Goal: Task Accomplishment & Management: Complete application form

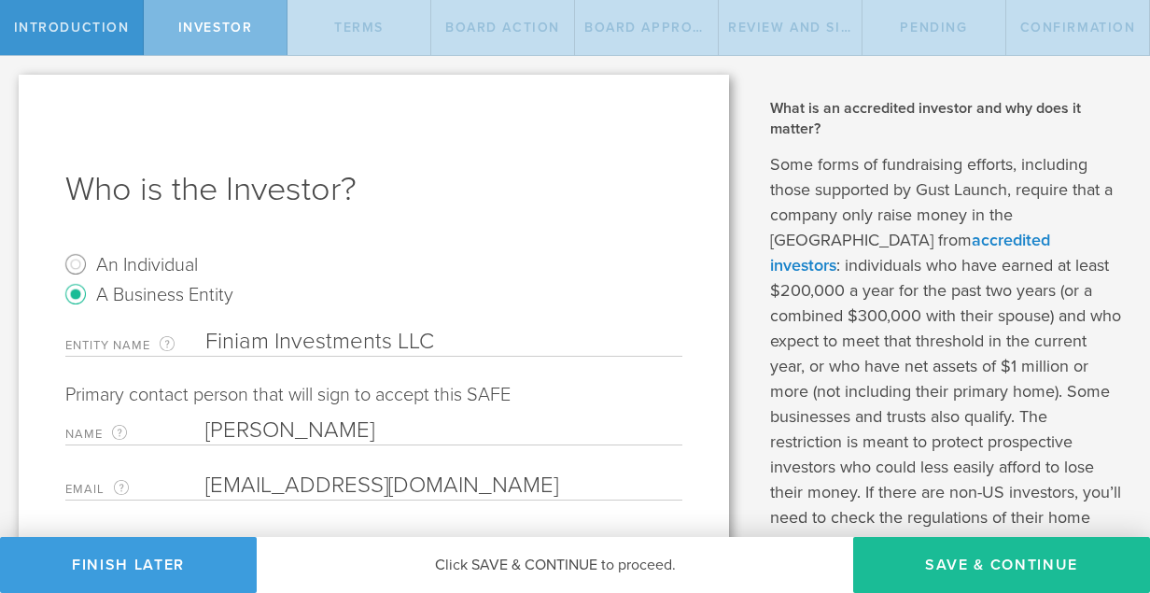
select select "string:CA"
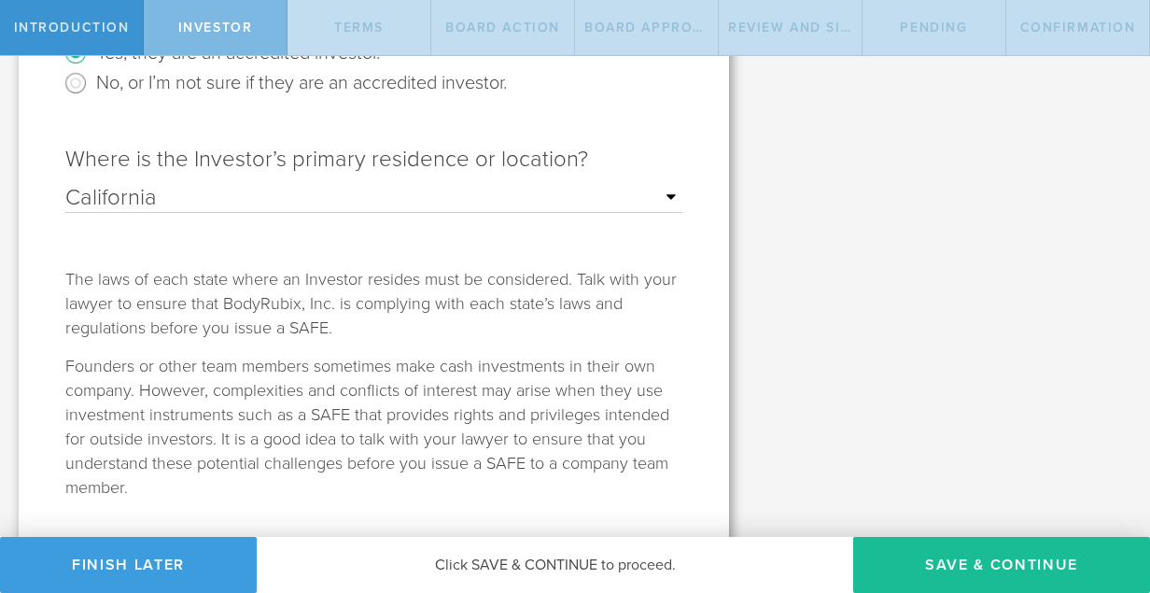
scroll to position [593, 0]
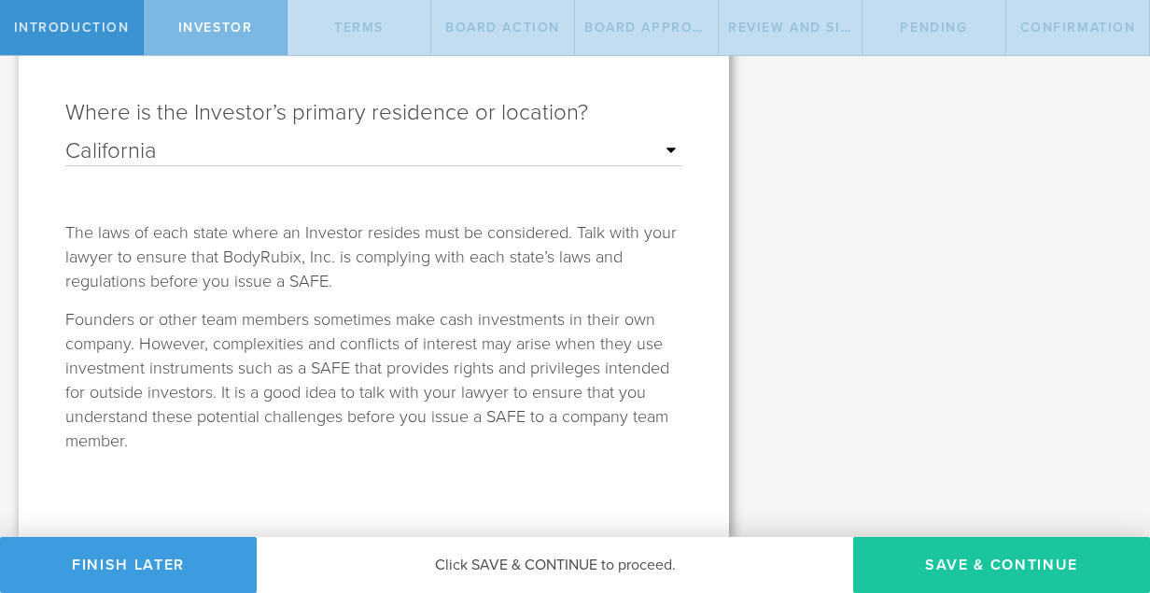
click at [974, 576] on button "Save & Continue" at bounding box center [1001, 565] width 297 height 56
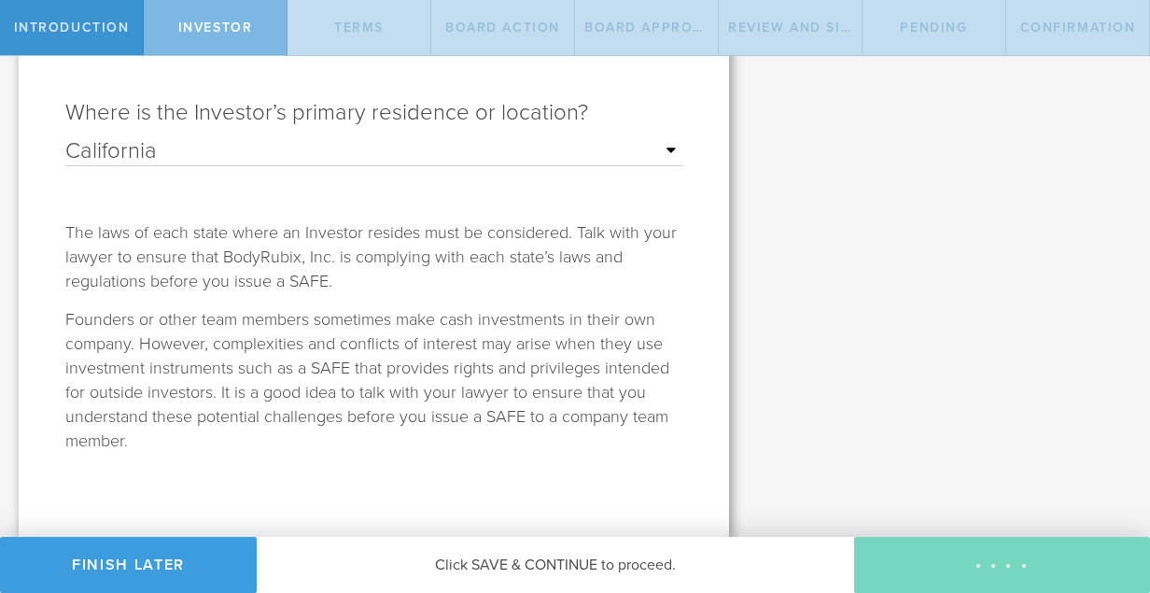
scroll to position [0, 0]
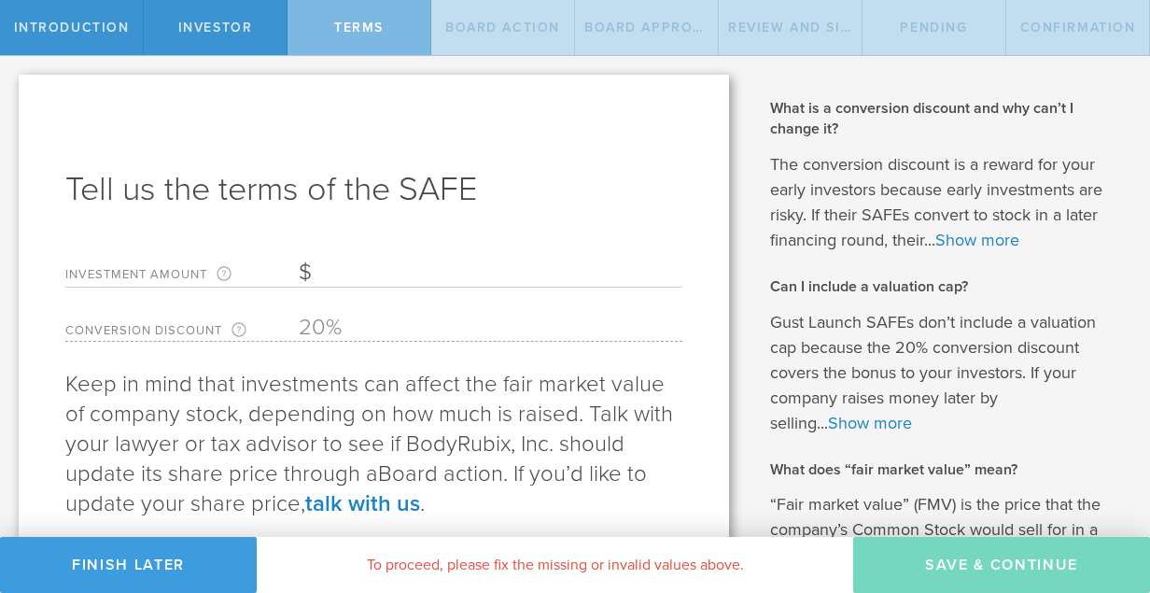
click at [343, 268] on input "Investment Amount The amount (in USD) that this investor is paying for the SAFE." at bounding box center [491, 273] width 384 height 28
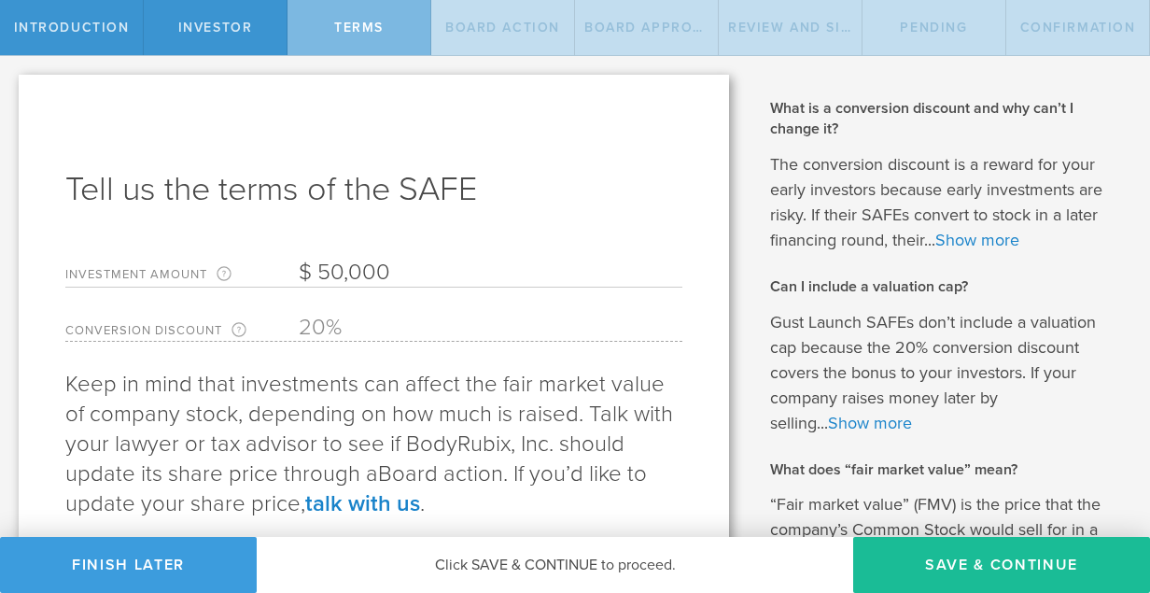
type input "50,000"
click at [528, 290] on form "Investment Amount The amount (in USD) that this investor is paying for the SAFE…" at bounding box center [373, 295] width 617 height 92
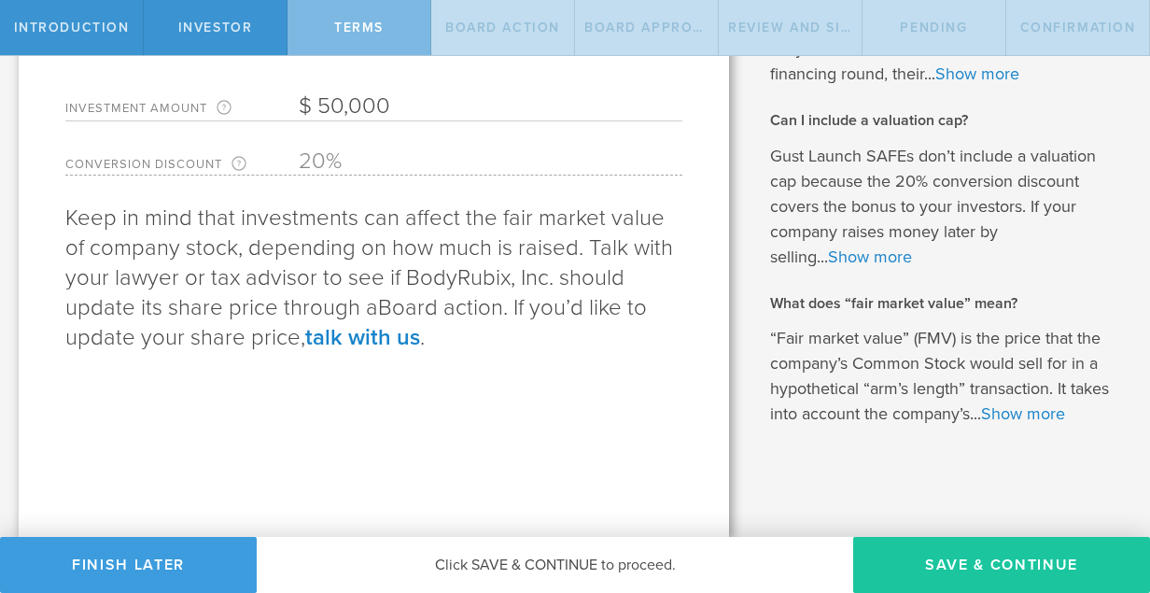
click at [963, 576] on button "Save & Continue" at bounding box center [1001, 565] width 297 height 56
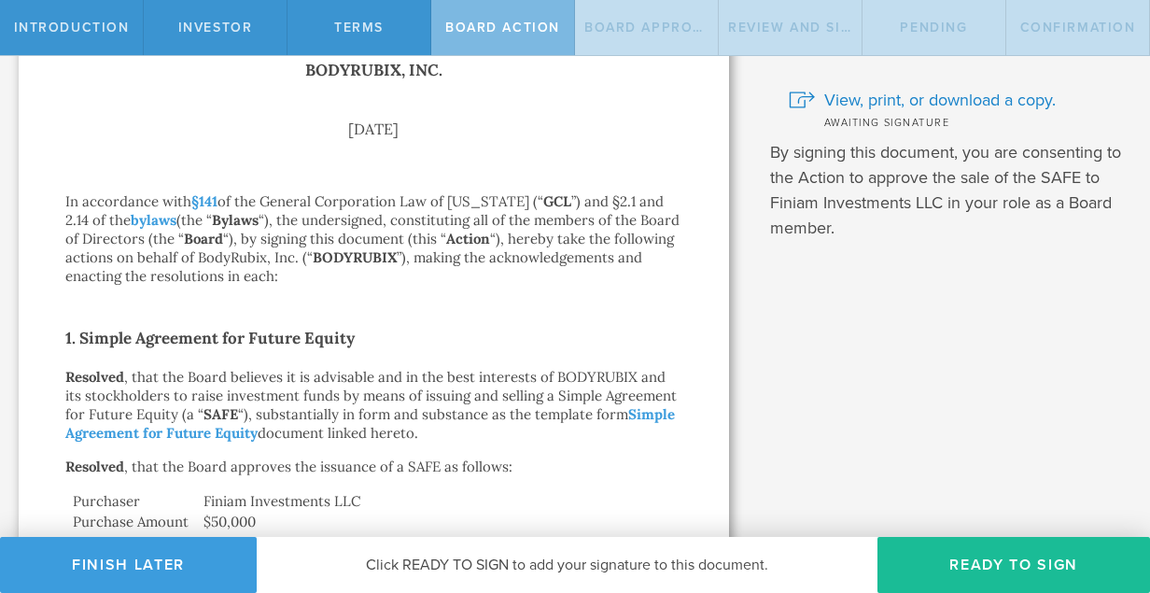
scroll to position [154, 0]
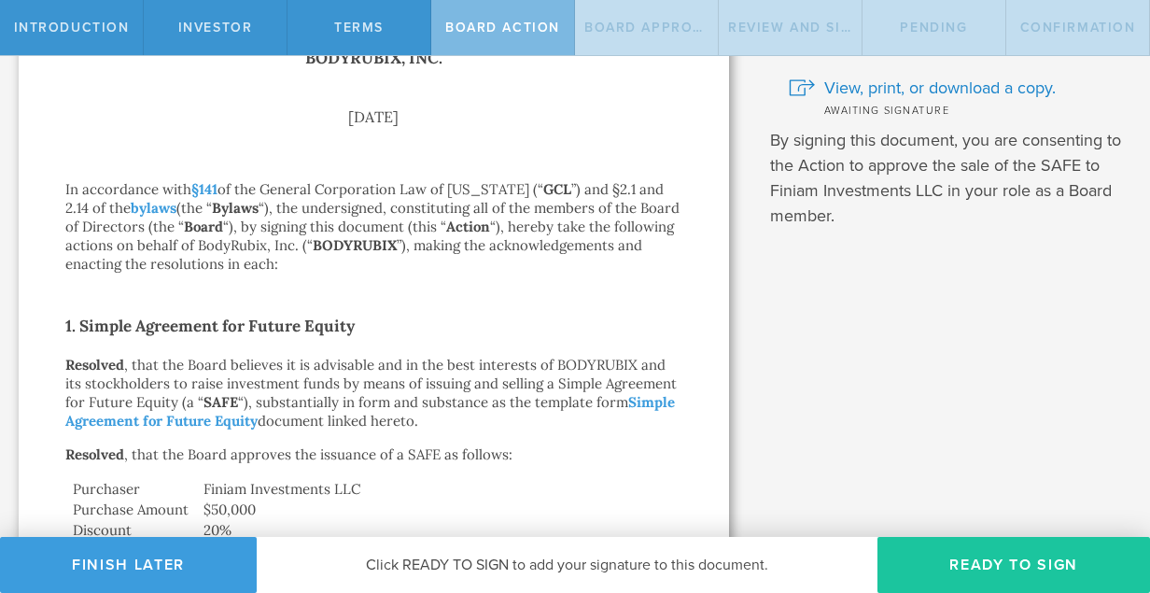
click at [997, 565] on button "Ready to Sign" at bounding box center [1014, 565] width 273 height 56
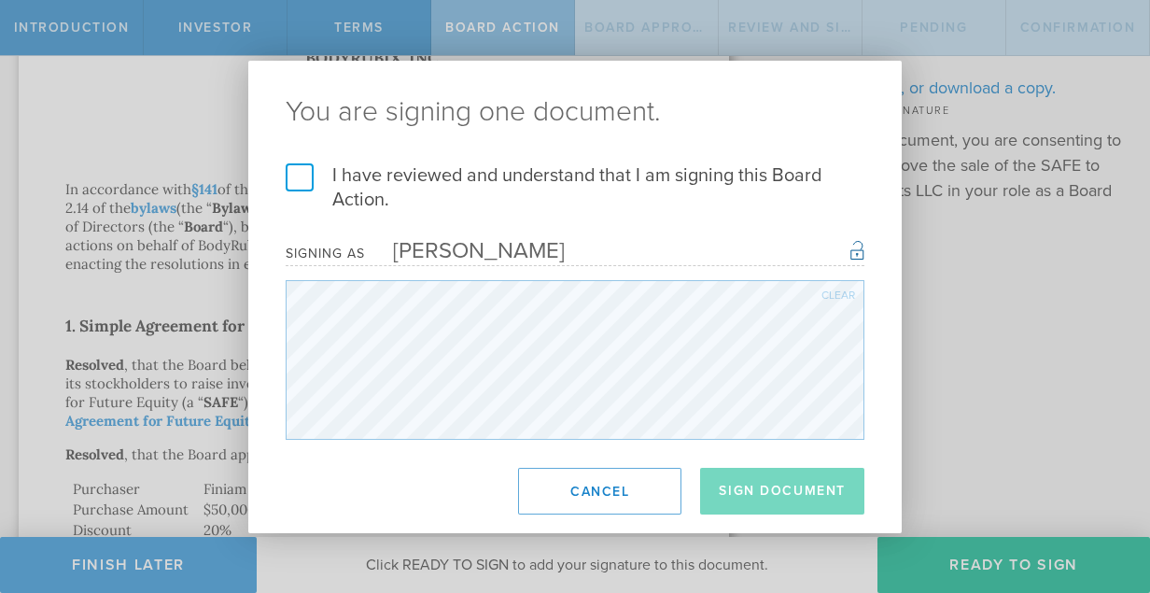
click at [302, 171] on label "I have reviewed and understand that I am signing this Board Action." at bounding box center [575, 187] width 579 height 49
click at [0, 0] on input "I have reviewed and understand that I am signing this Board Action." at bounding box center [0, 0] width 0 height 0
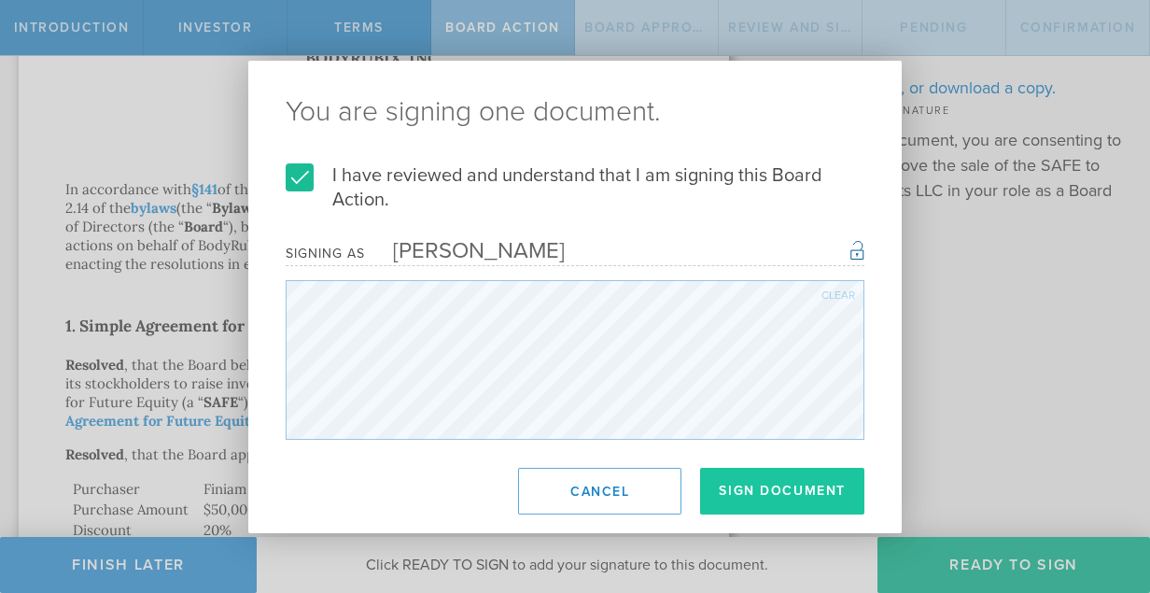
click at [794, 492] on button "Sign Document" at bounding box center [782, 491] width 164 height 47
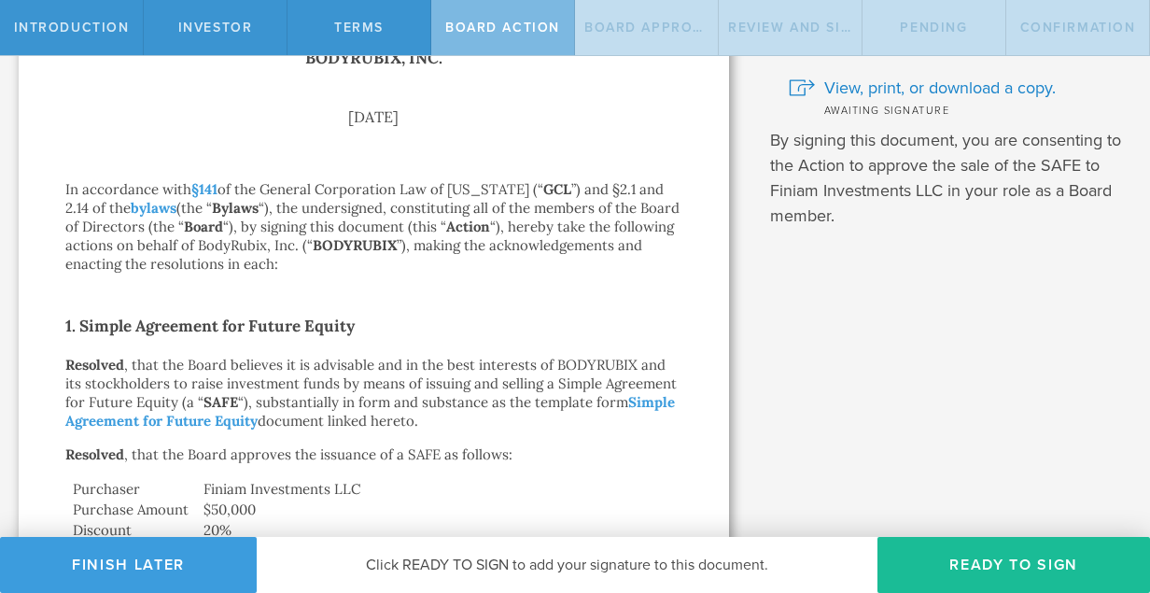
scroll to position [0, 0]
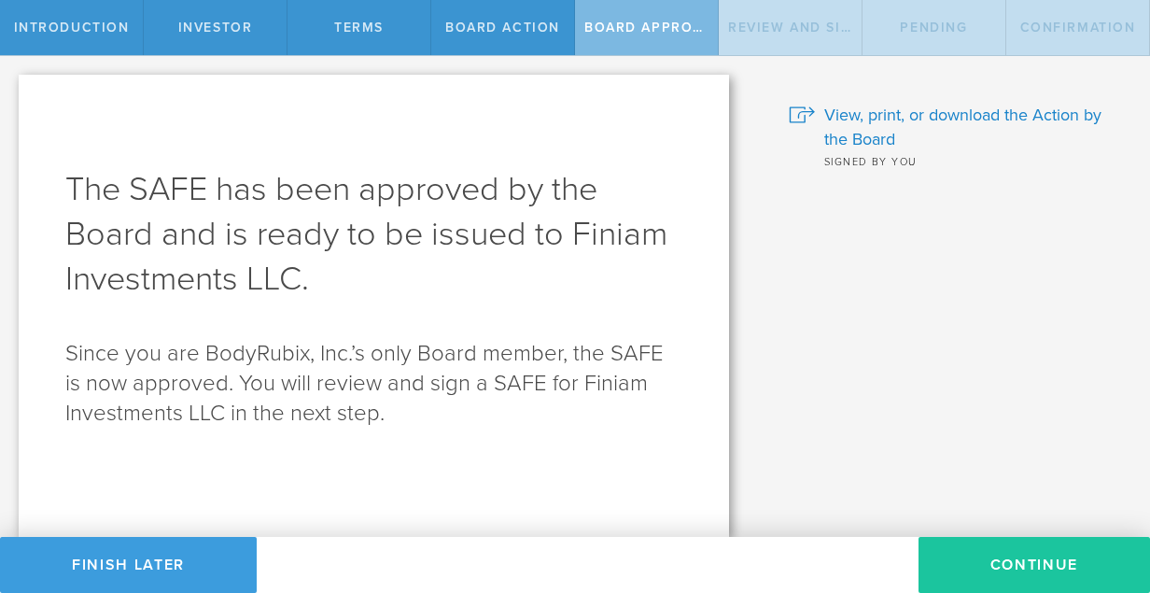
click at [1030, 559] on button "Continue" at bounding box center [1035, 565] width 232 height 56
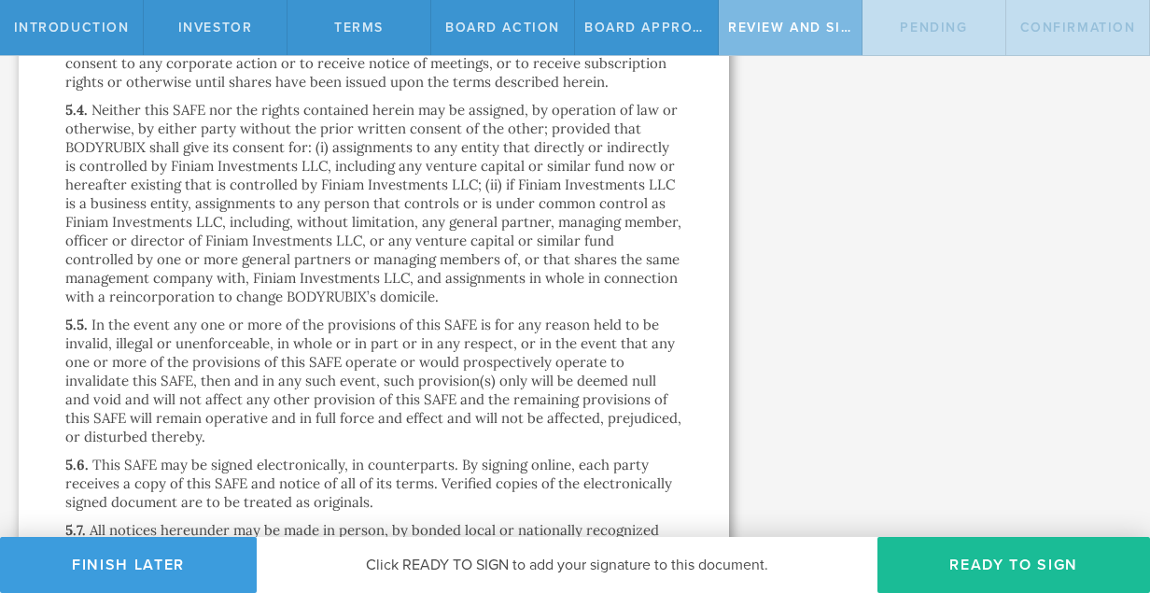
scroll to position [5357, 0]
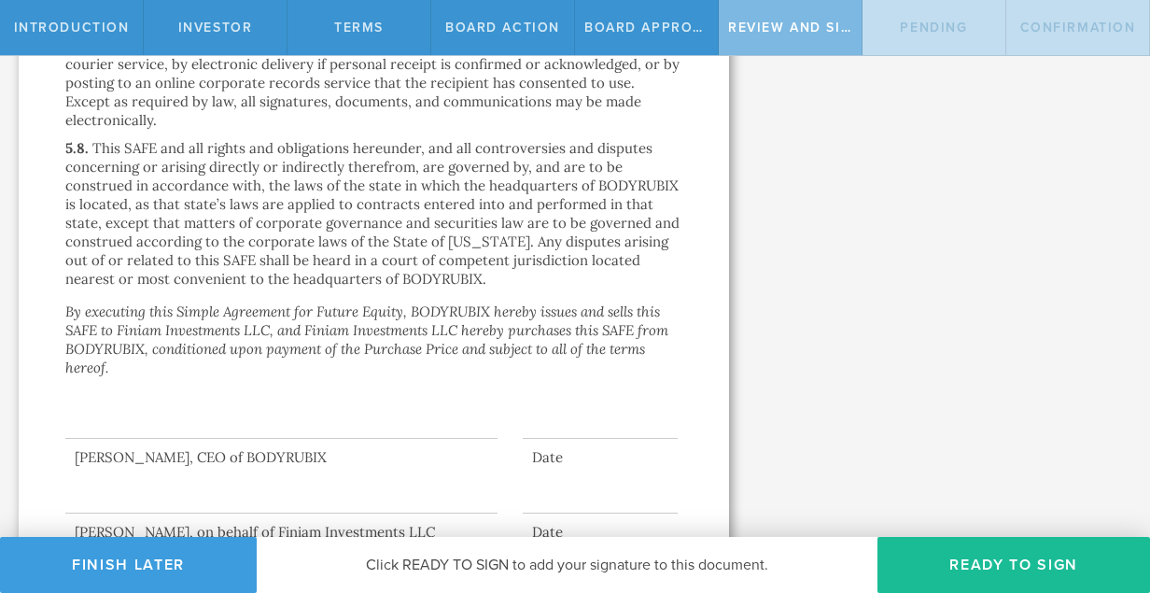
click at [224, 29] on span "Investor" at bounding box center [215, 28] width 75 height 16
click at [202, 523] on div "[PERSON_NAME], on behalf of Finiam Investments LLC" at bounding box center [281, 532] width 432 height 19
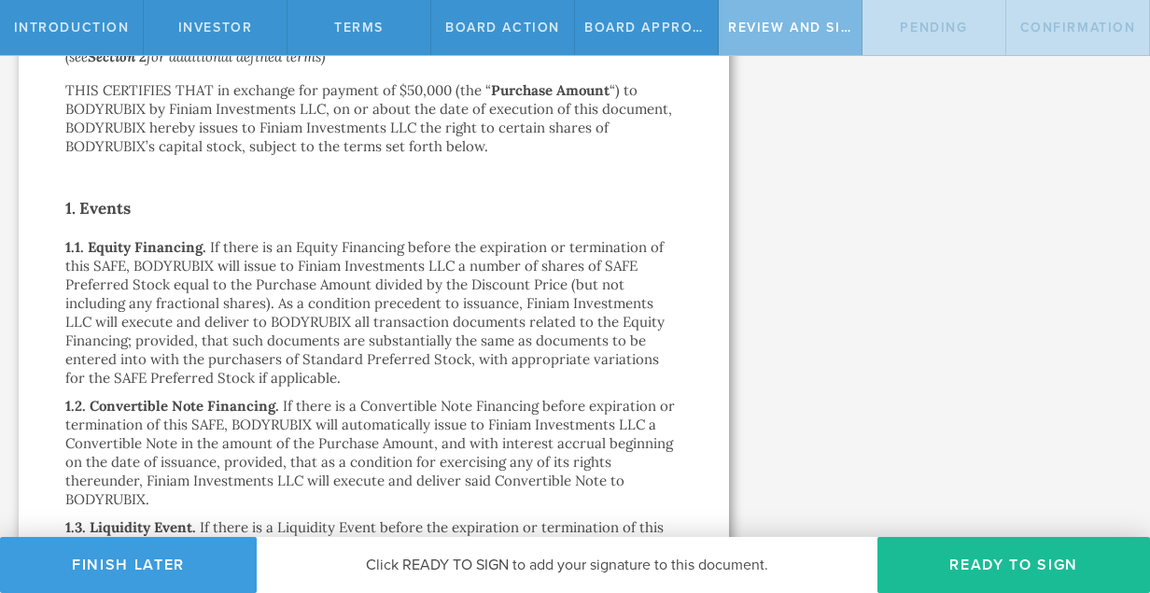
scroll to position [0, 0]
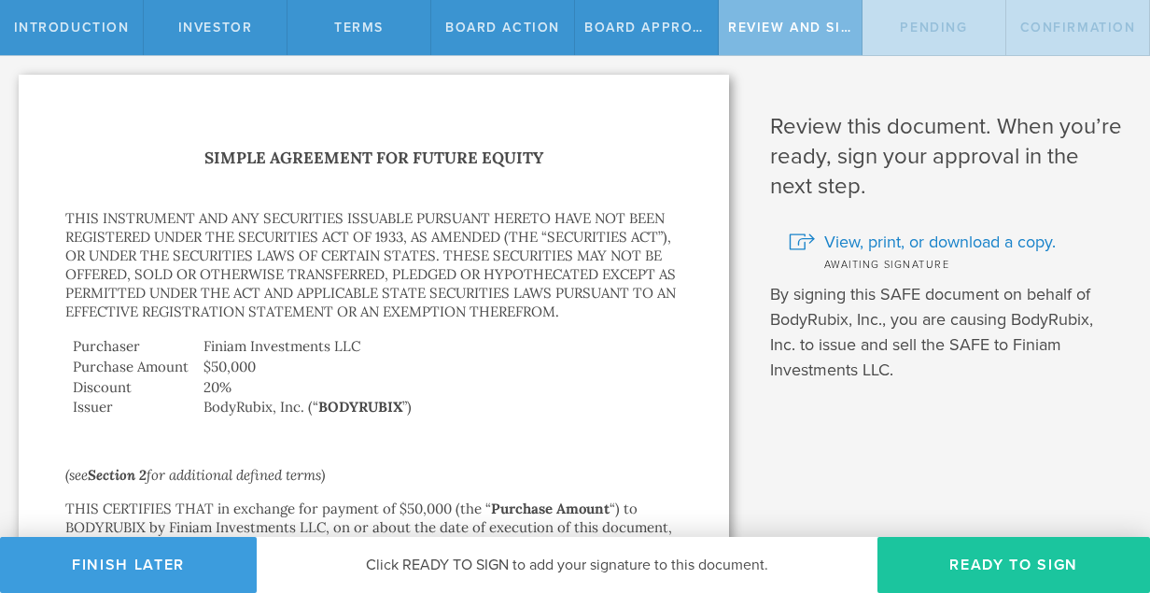
click at [1021, 574] on button "Ready to Sign" at bounding box center [1014, 565] width 273 height 56
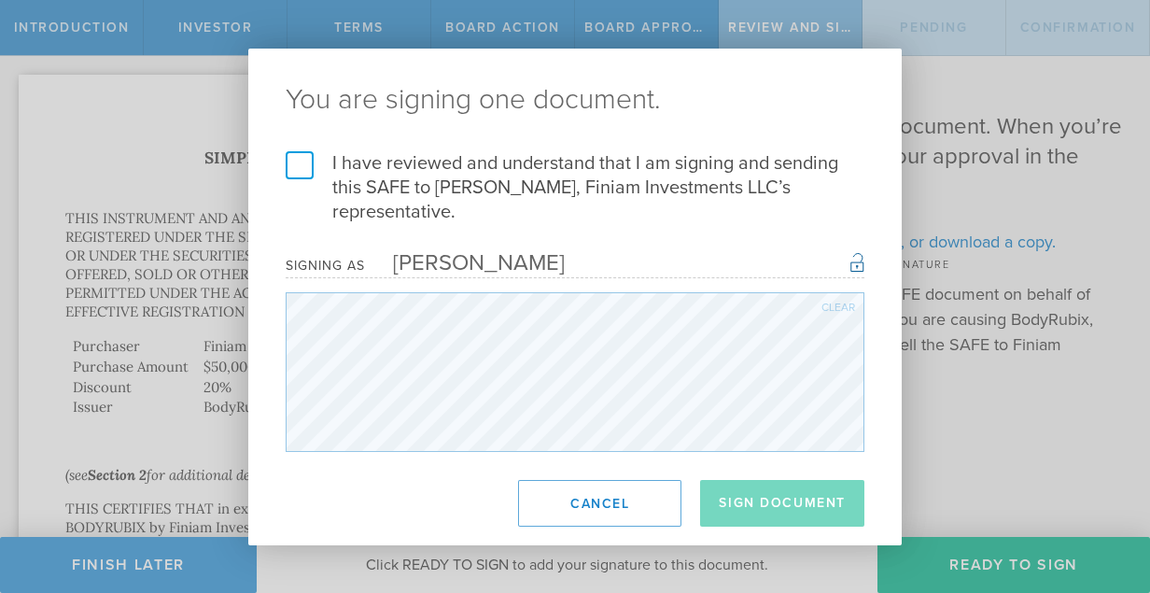
click at [293, 169] on label "I have reviewed and understand that I am signing and sending this SAFE to [PERS…" at bounding box center [575, 187] width 579 height 73
click at [0, 0] on input "I have reviewed and understand that I am signing and sending this SAFE to [PERS…" at bounding box center [0, 0] width 0 height 0
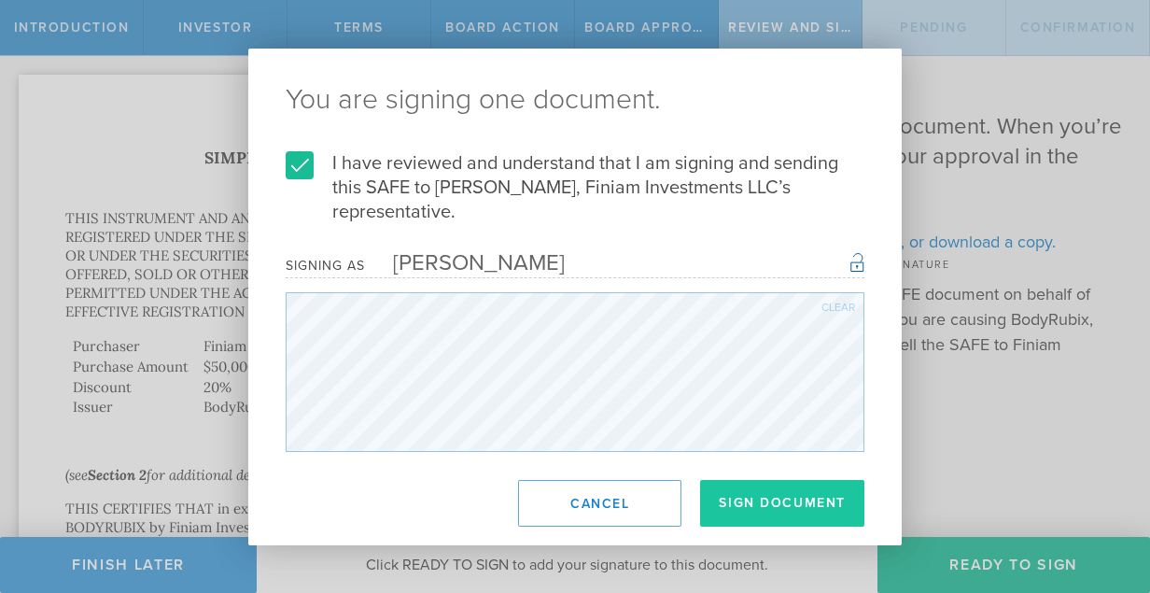
click at [804, 509] on button "Sign Document" at bounding box center [782, 503] width 164 height 47
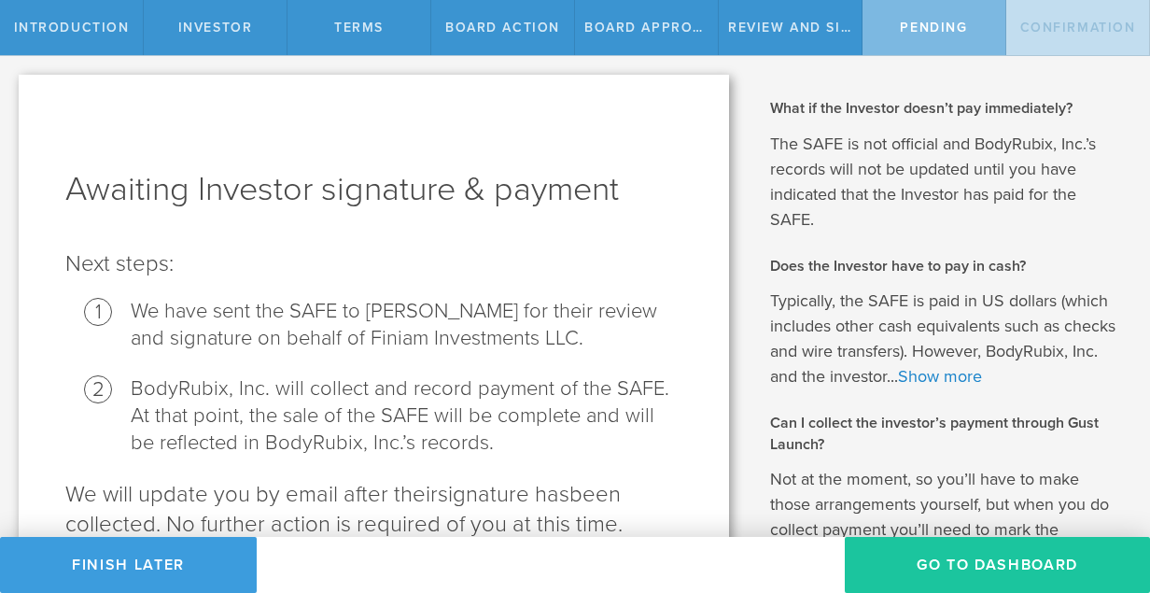
click at [977, 571] on button "Go To Dashboard" at bounding box center [997, 565] width 305 height 56
